Goal: Information Seeking & Learning: Find specific fact

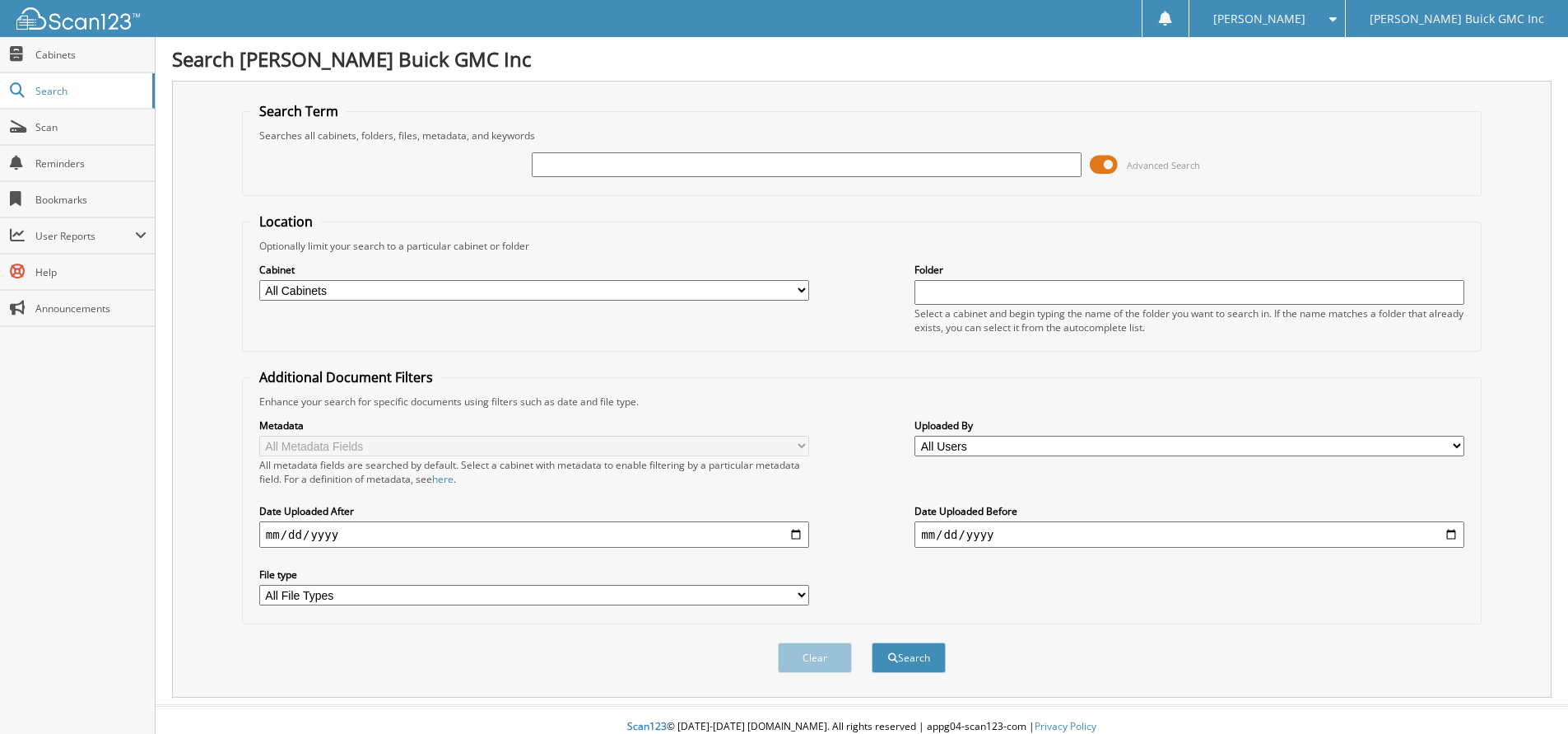
click at [706, 161] on input "text" at bounding box center [807, 164] width 550 height 25
type input "[PERSON_NAME]"
click at [872, 642] on button "Search" at bounding box center [909, 657] width 74 height 31
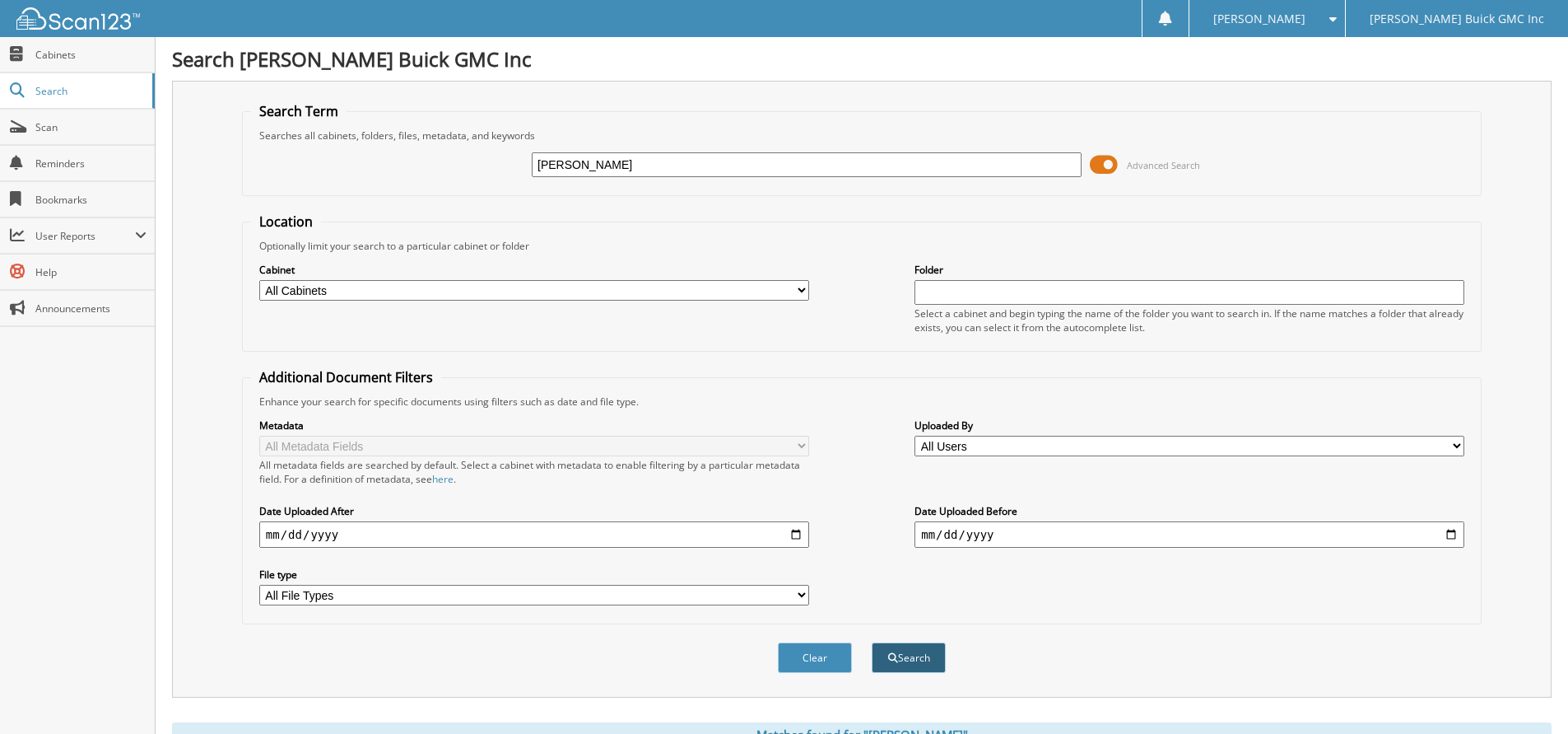
click at [907, 659] on button "Search" at bounding box center [909, 657] width 74 height 31
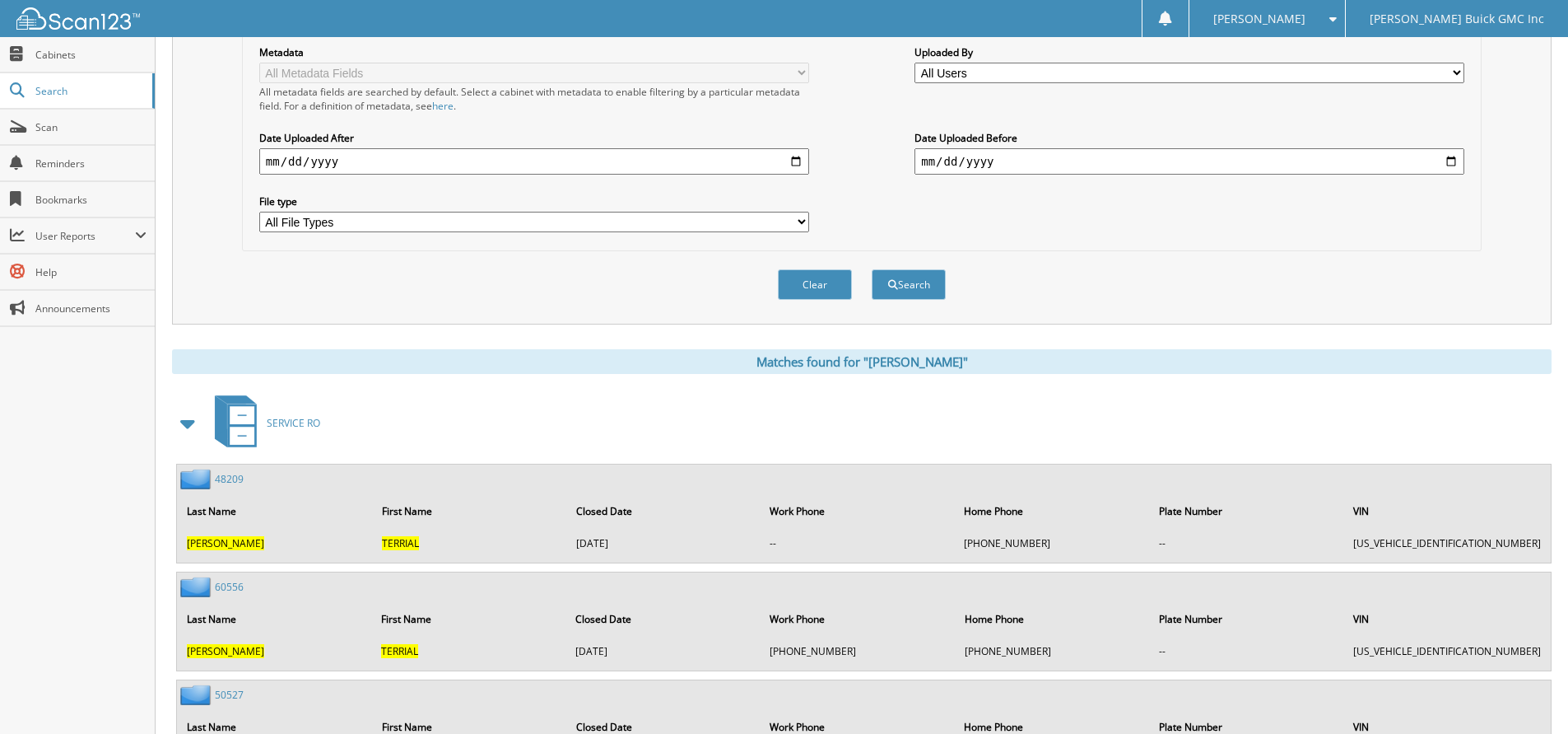
scroll to position [412, 0]
